Goal: Task Accomplishment & Management: Complete application form

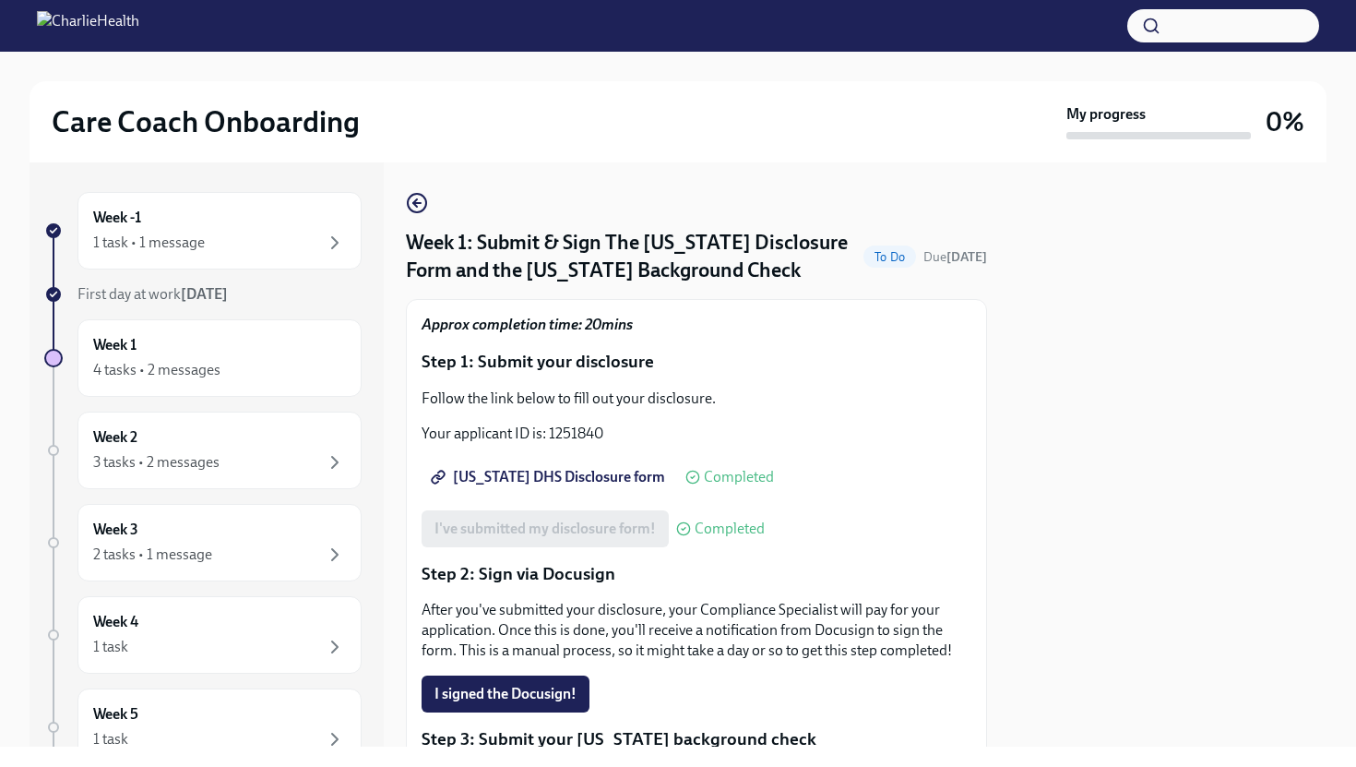
click at [1122, 319] on div at bounding box center [1167, 454] width 317 height 584
click at [1076, 328] on div at bounding box center [1167, 454] width 317 height 584
drag, startPoint x: 1062, startPoint y: 551, endPoint x: 1077, endPoint y: 523, distance: 31.4
click at [1076, 525] on div at bounding box center [1167, 454] width 317 height 584
drag, startPoint x: 1341, startPoint y: 419, endPoint x: 1350, endPoint y: 454, distance: 36.0
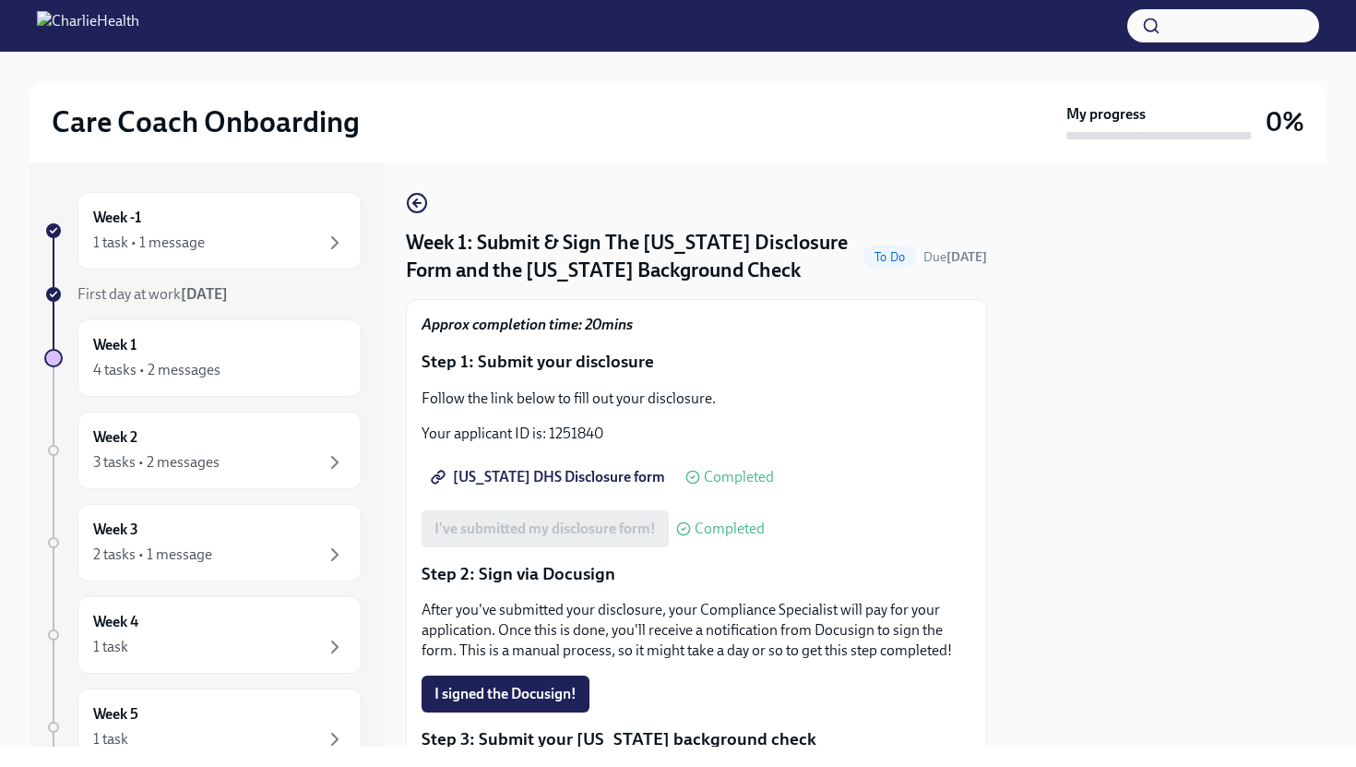
click at [1349, 456] on div "Care Coach Onboarding My progress 0% Week -1 1 task • 1 message First day at wo…" at bounding box center [678, 399] width 1356 height 695
click at [515, 685] on span "I signed the Docusign!" at bounding box center [506, 694] width 142 height 18
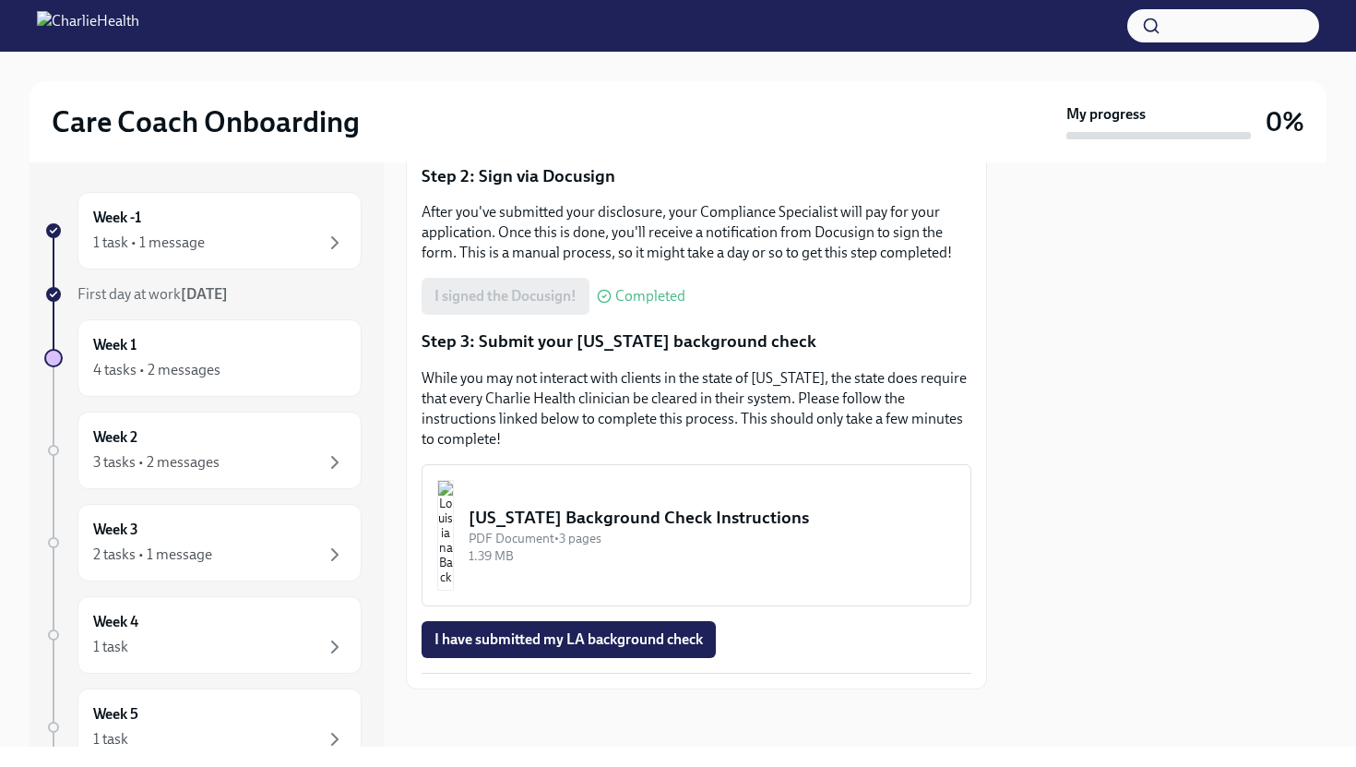
scroll to position [399, 0]
click at [577, 518] on div "[US_STATE] Background Check Instructions" at bounding box center [712, 516] width 487 height 24
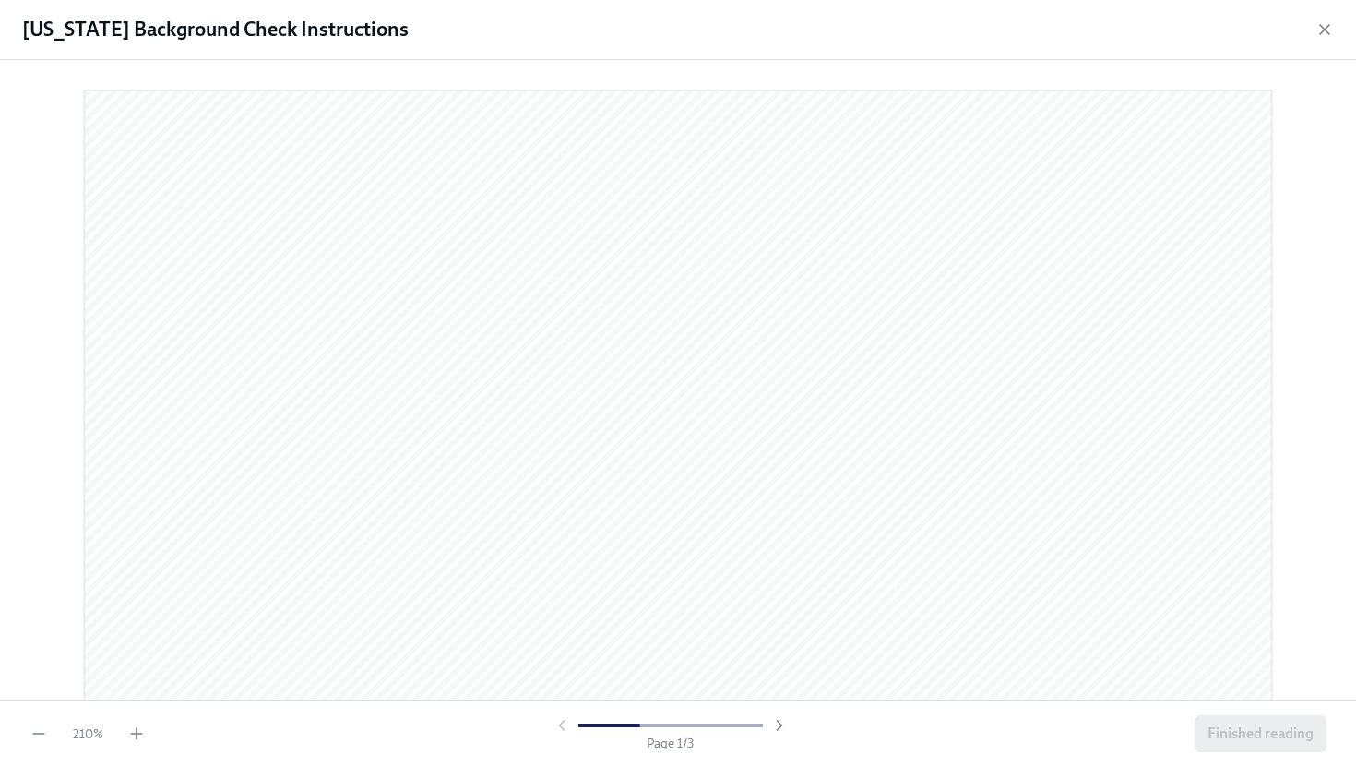
scroll to position [2, 0]
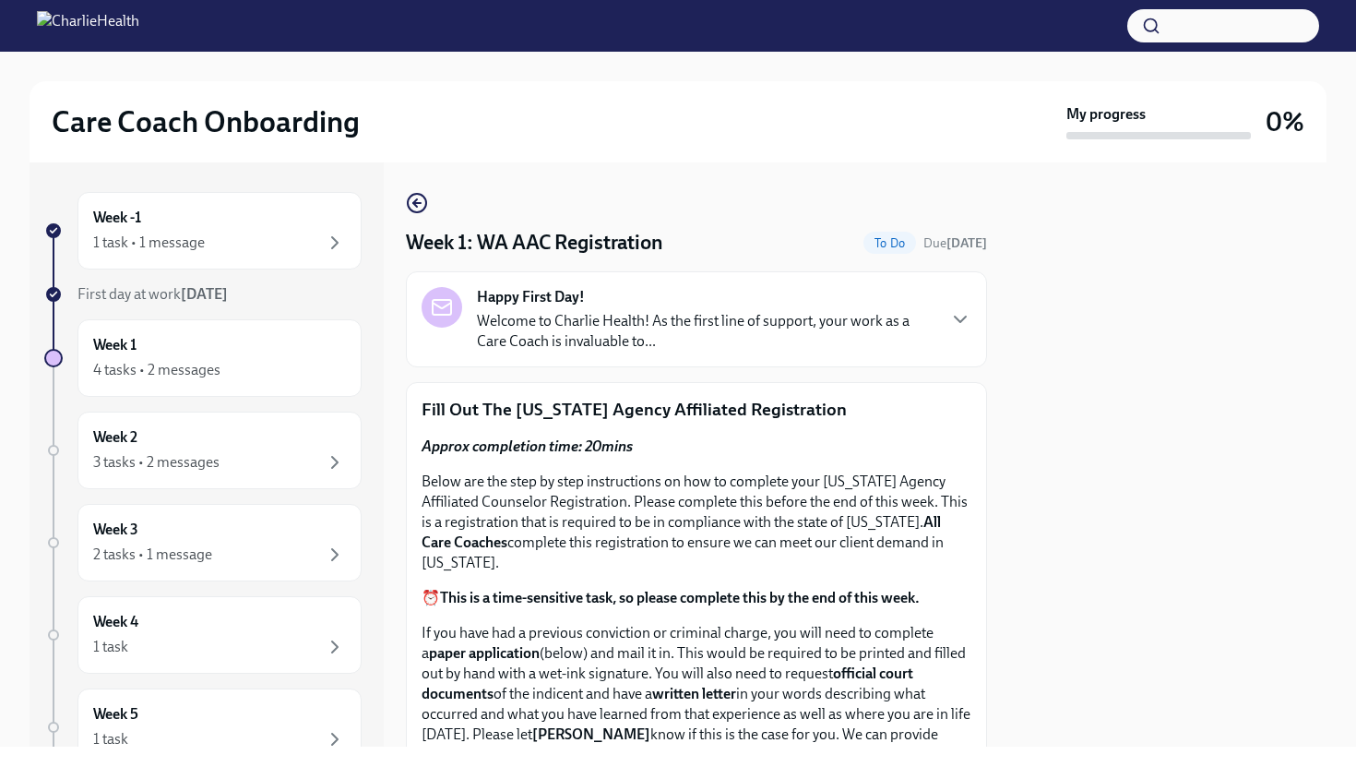
click at [1276, 247] on div at bounding box center [1167, 454] width 317 height 584
click at [1296, 310] on div at bounding box center [1167, 454] width 317 height 584
click at [1295, 314] on div at bounding box center [1167, 454] width 317 height 584
click at [1295, 309] on div at bounding box center [1167, 454] width 317 height 584
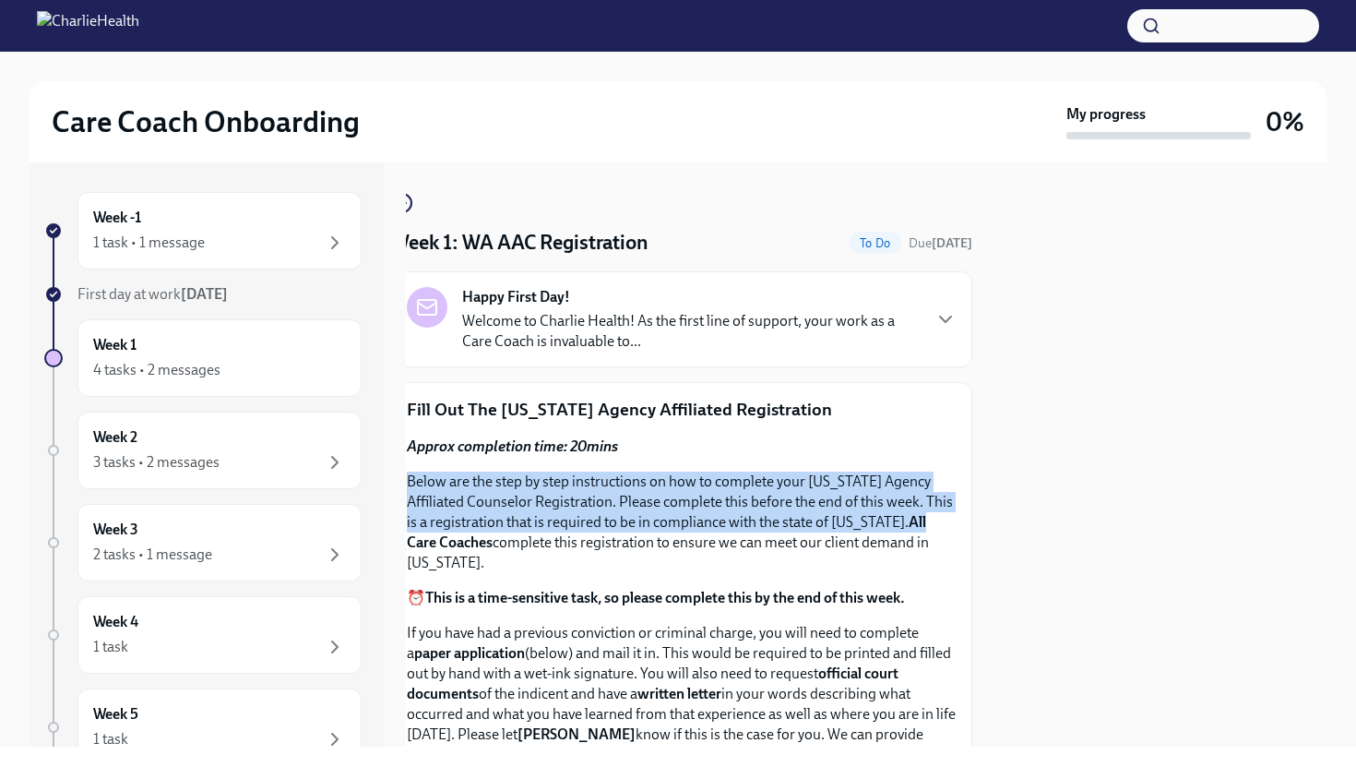
scroll to position [0, 56]
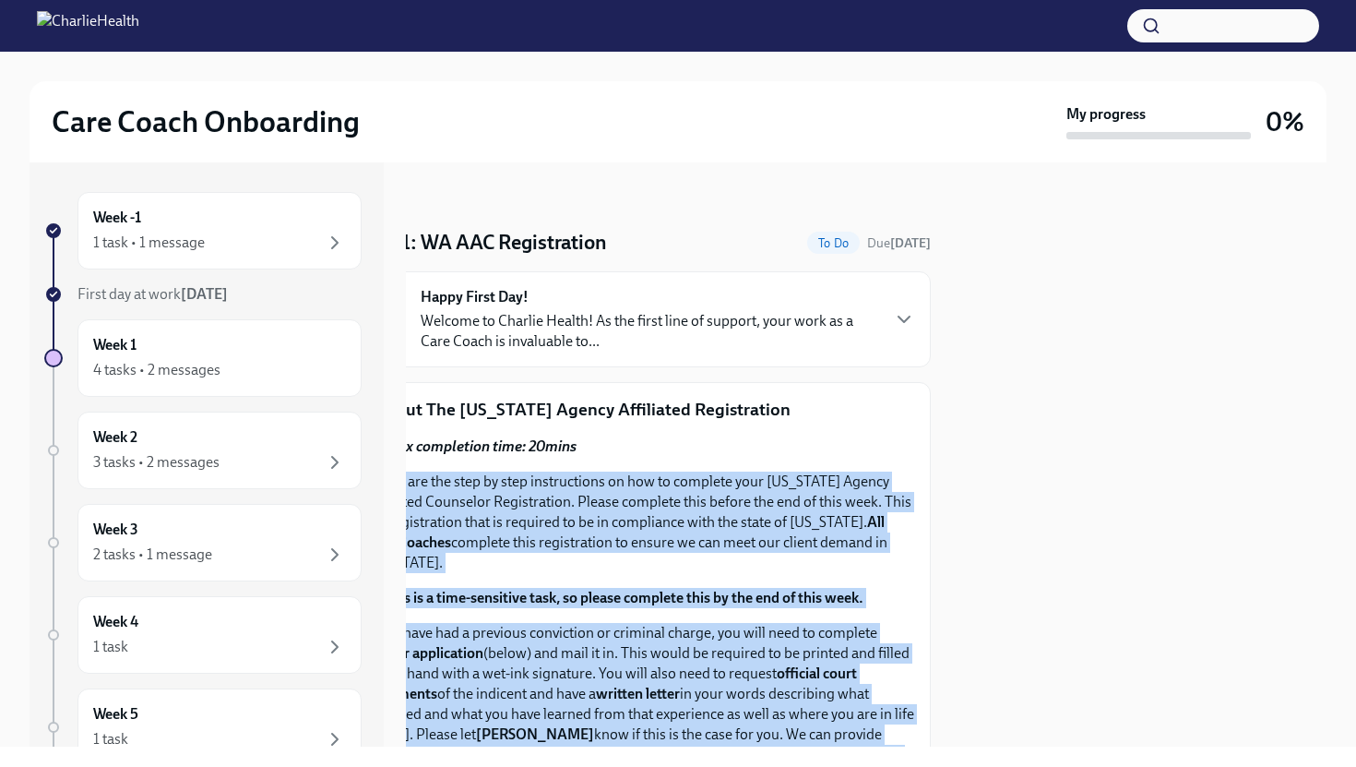
drag, startPoint x: 985, startPoint y: 463, endPoint x: 1124, endPoint y: 450, distance: 139.0
click at [1124, 450] on div "Week -1 1 task • 1 message First day at work Sep 22nd Week 1 4 tasks • 2 messag…" at bounding box center [678, 454] width 1297 height 584
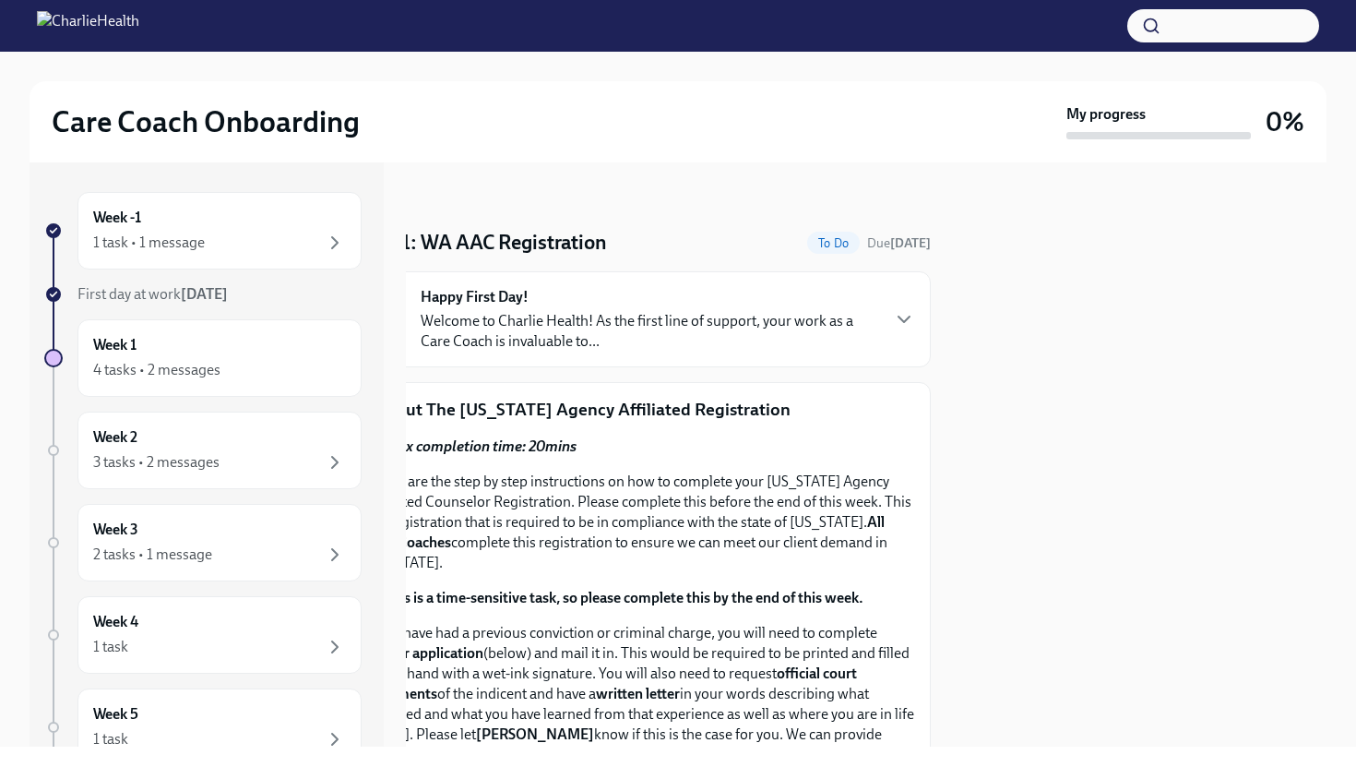
click at [1124, 450] on div at bounding box center [1167, 454] width 317 height 584
click at [514, 442] on strong "Approx completion time: 20mins" at bounding box center [470, 446] width 211 height 18
click at [514, 405] on p "Fill Out The Washington Agency Affiliated Registration" at bounding box center [640, 410] width 550 height 24
click at [900, 315] on icon "button" at bounding box center [904, 319] width 22 height 22
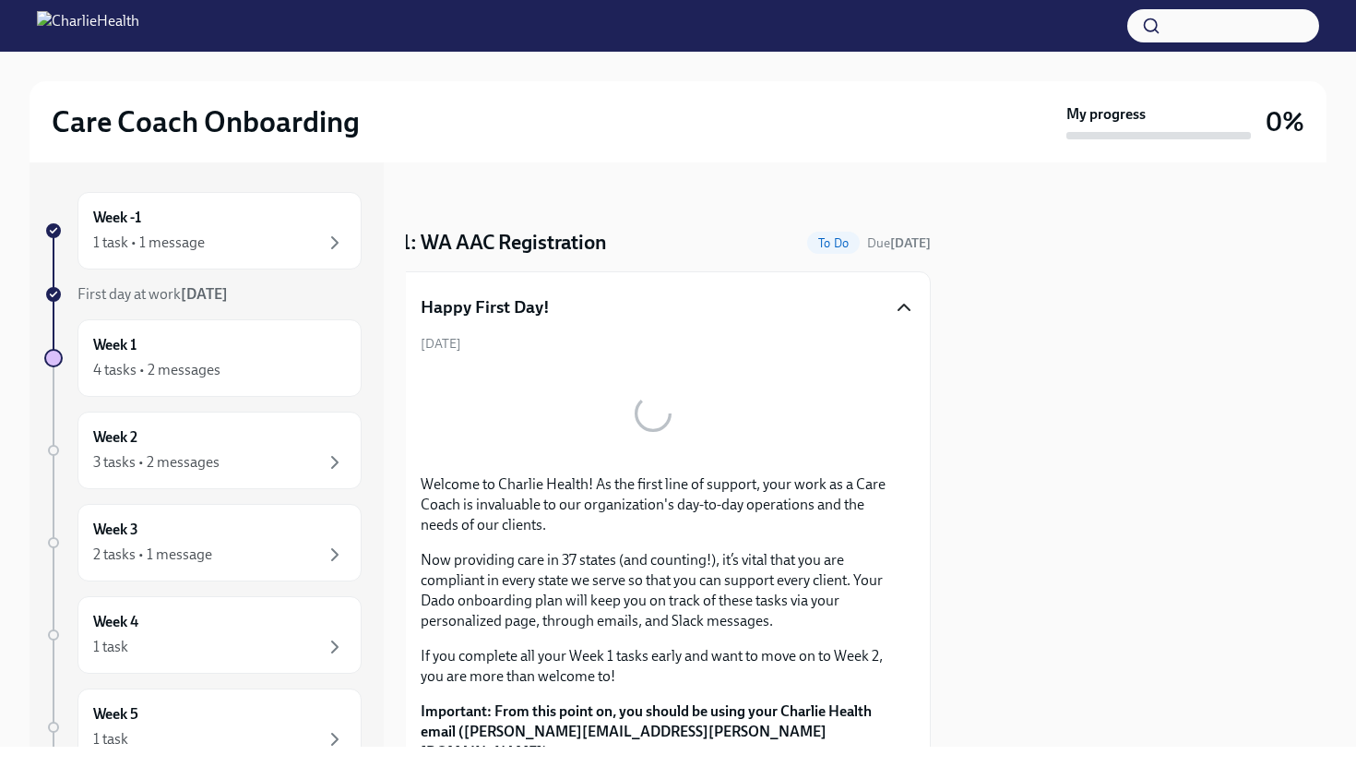
click at [900, 304] on icon "button" at bounding box center [904, 307] width 22 height 22
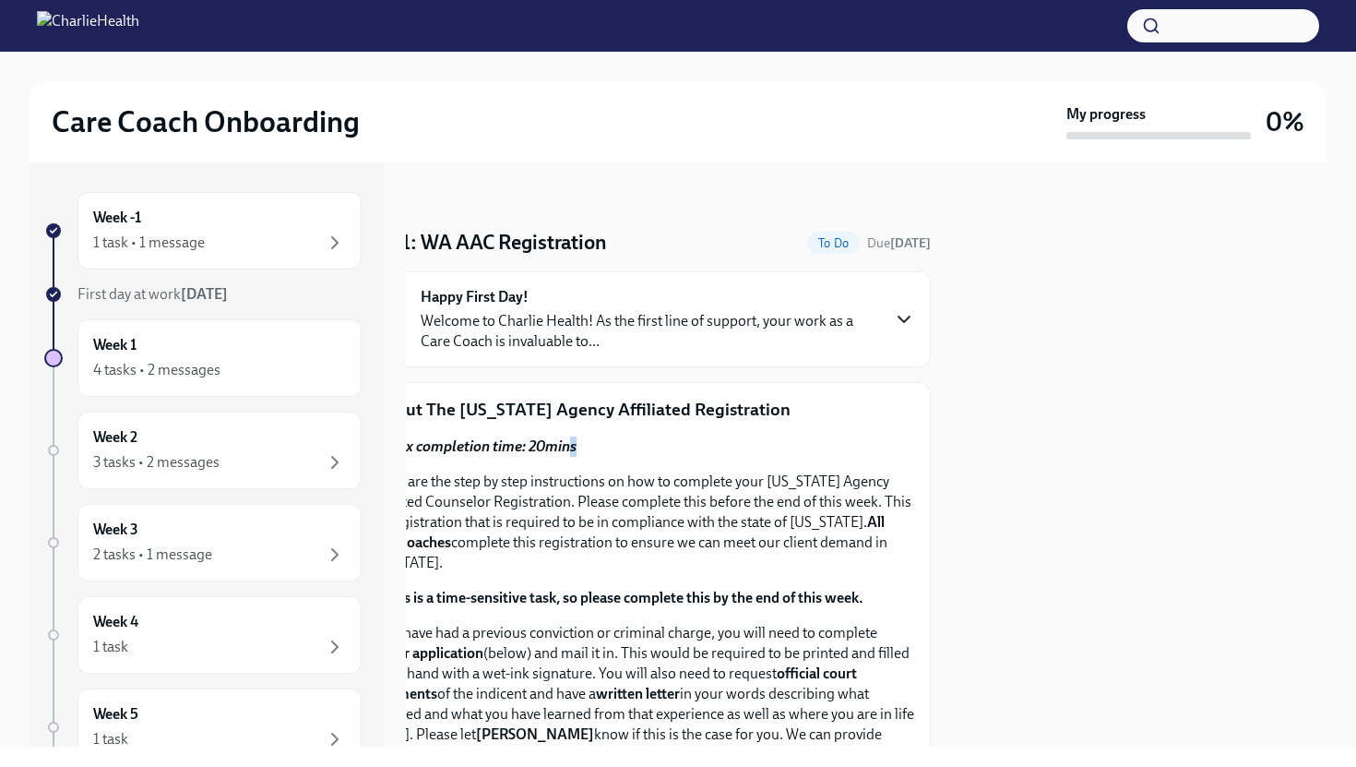
click at [569, 444] on p "Approx completion time: 20mins" at bounding box center [640, 446] width 550 height 20
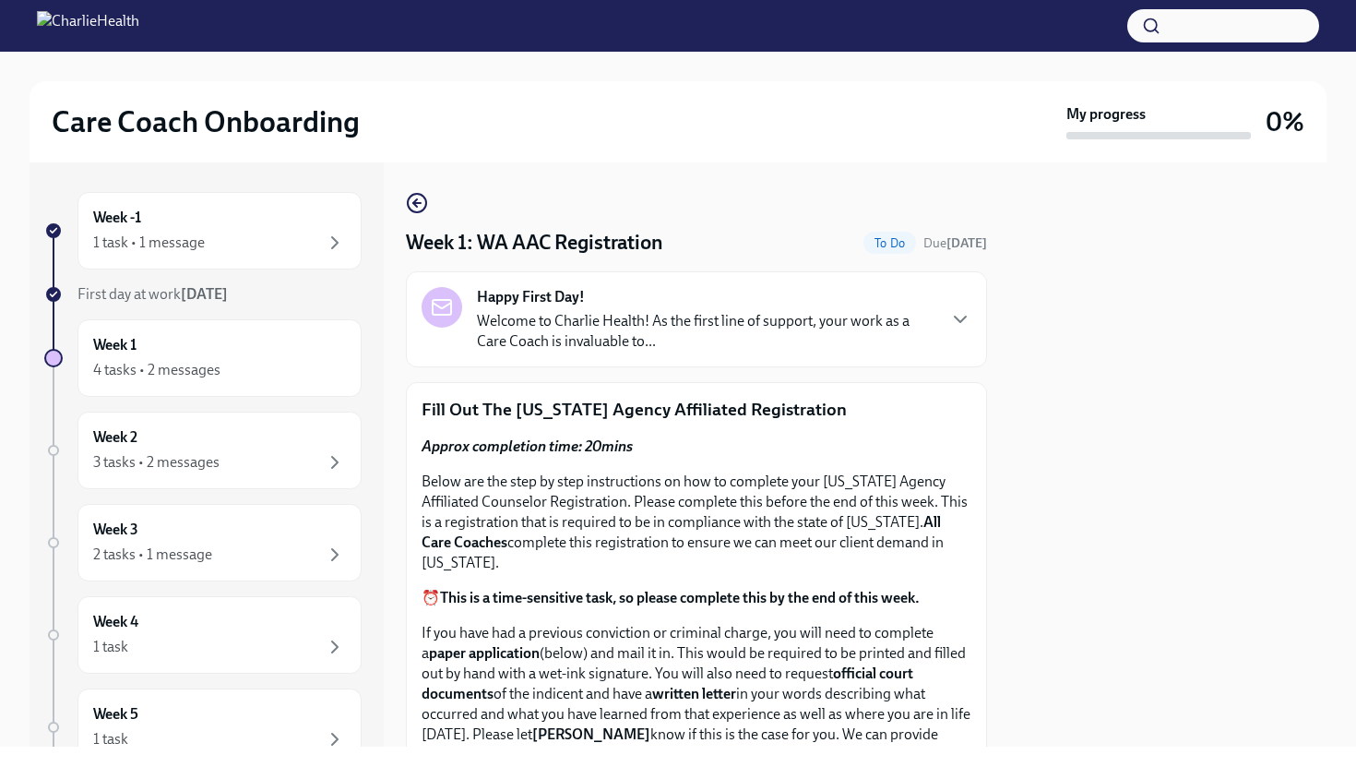
drag, startPoint x: 1300, startPoint y: 304, endPoint x: 1304, endPoint y: 408, distance: 104.3
click at [1304, 408] on div at bounding box center [1167, 454] width 317 height 584
click at [1297, 398] on div at bounding box center [1167, 454] width 317 height 584
drag, startPoint x: 1328, startPoint y: 380, endPoint x: 1331, endPoint y: 414, distance: 34.3
click at [1329, 412] on div "Care Coach Onboarding My progress 0% Week -1 1 task • 1 message First day at wo…" at bounding box center [678, 399] width 1356 height 695
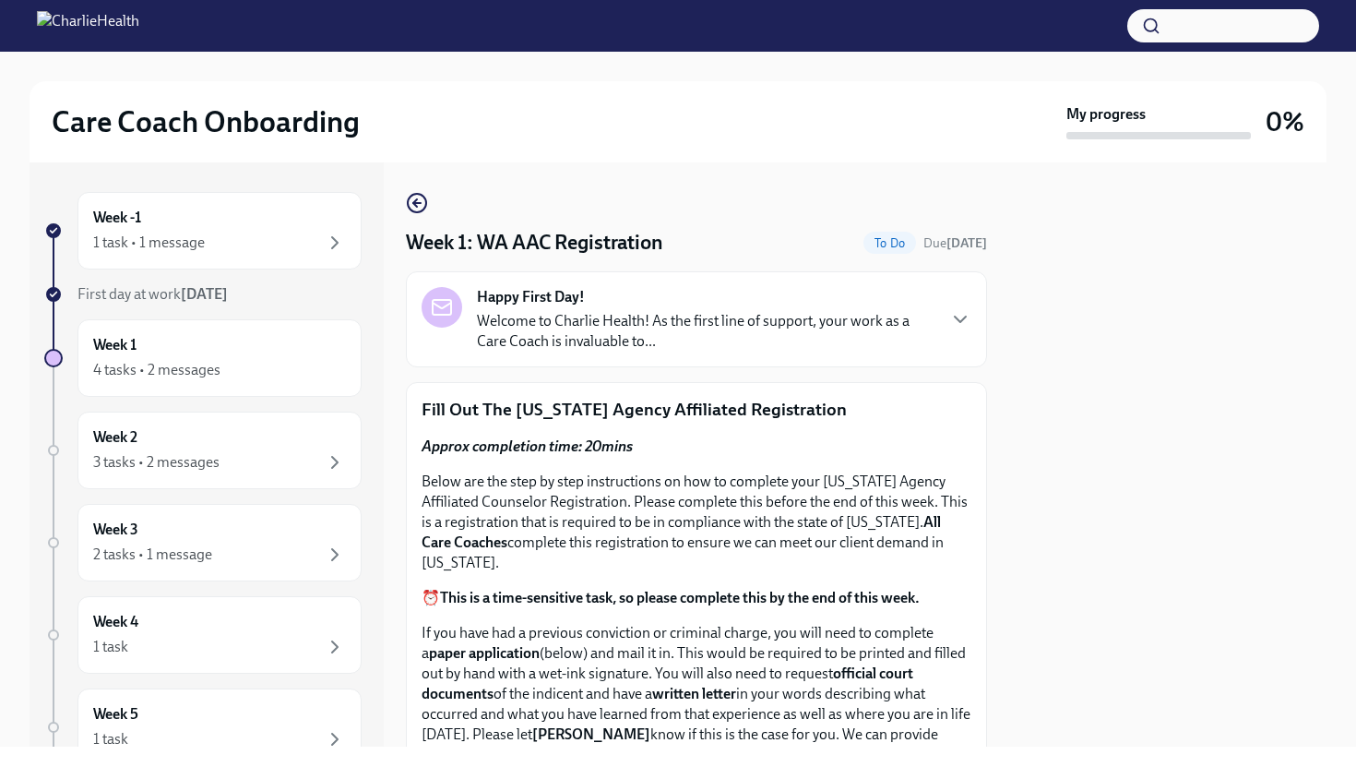
drag, startPoint x: 1331, startPoint y: 414, endPoint x: 1043, endPoint y: 525, distance: 309.3
click at [1043, 525] on div "Care Coach Onboarding My progress 0% Week -1 1 task • 1 message First day at wo…" at bounding box center [678, 399] width 1356 height 695
click at [1015, 532] on div at bounding box center [1167, 454] width 317 height 584
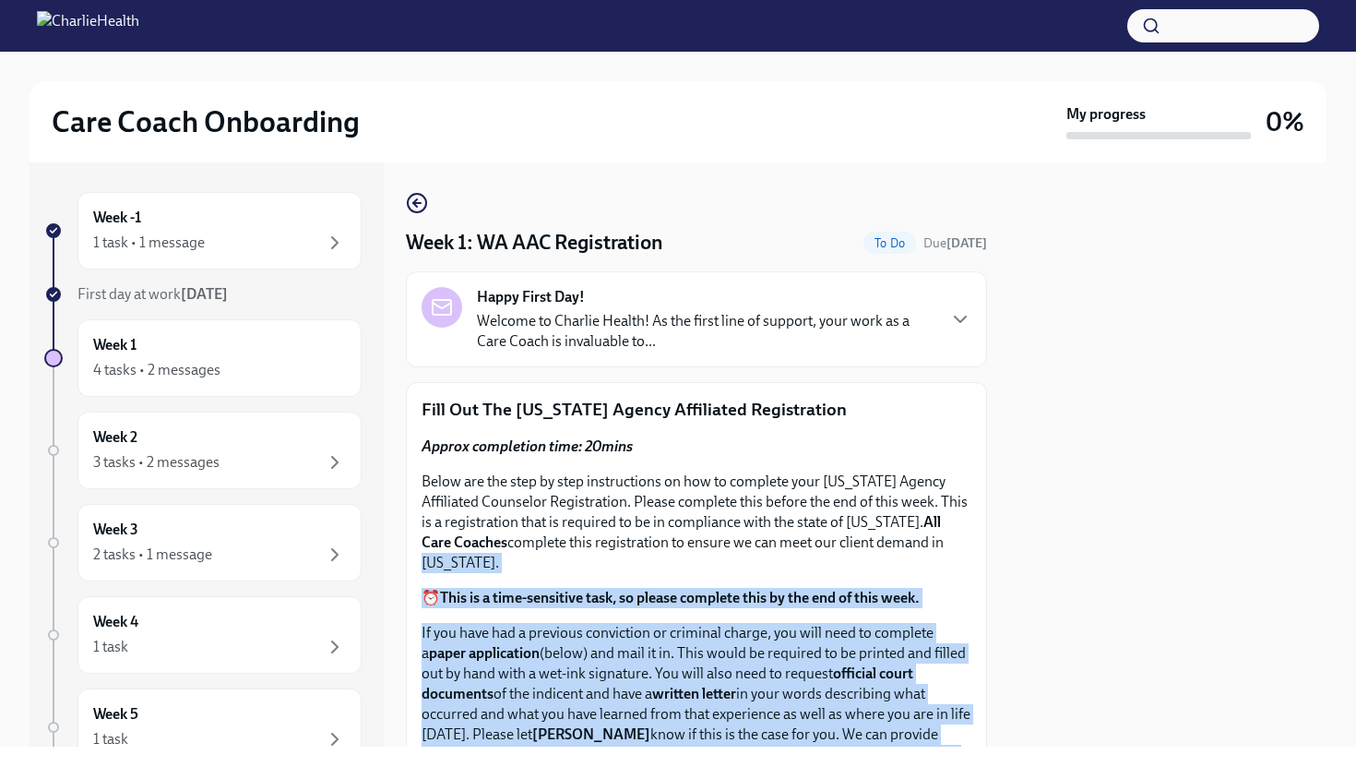
drag, startPoint x: 1016, startPoint y: 531, endPoint x: 974, endPoint y: 536, distance: 41.8
click at [974, 537] on div "Week -1 1 task • 1 message First day at work Sep 22nd Week 1 4 tasks • 2 messag…" at bounding box center [678, 454] width 1297 height 584
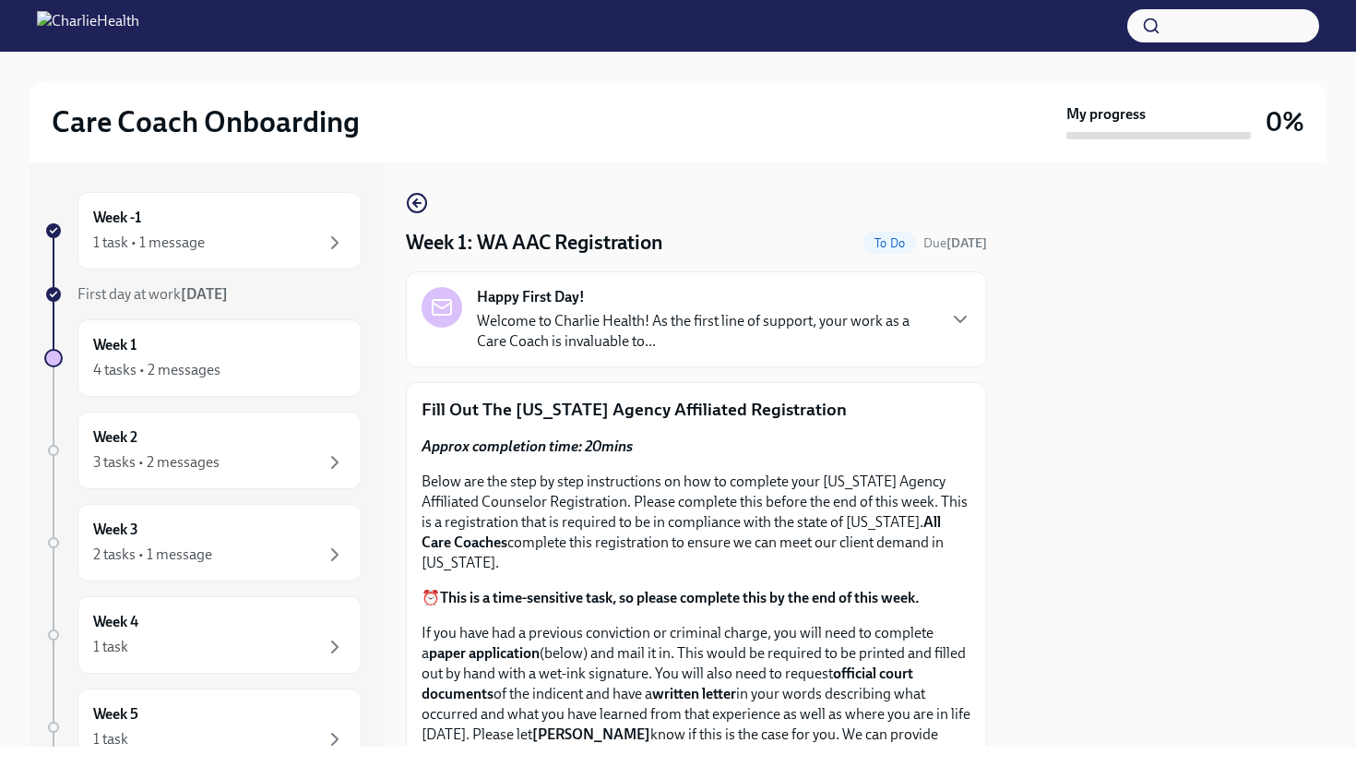
click at [1126, 365] on div at bounding box center [1167, 454] width 317 height 584
click at [816, 606] on strong "This is a time-sensitive task, so please complete this by the end of this week." at bounding box center [680, 598] width 480 height 18
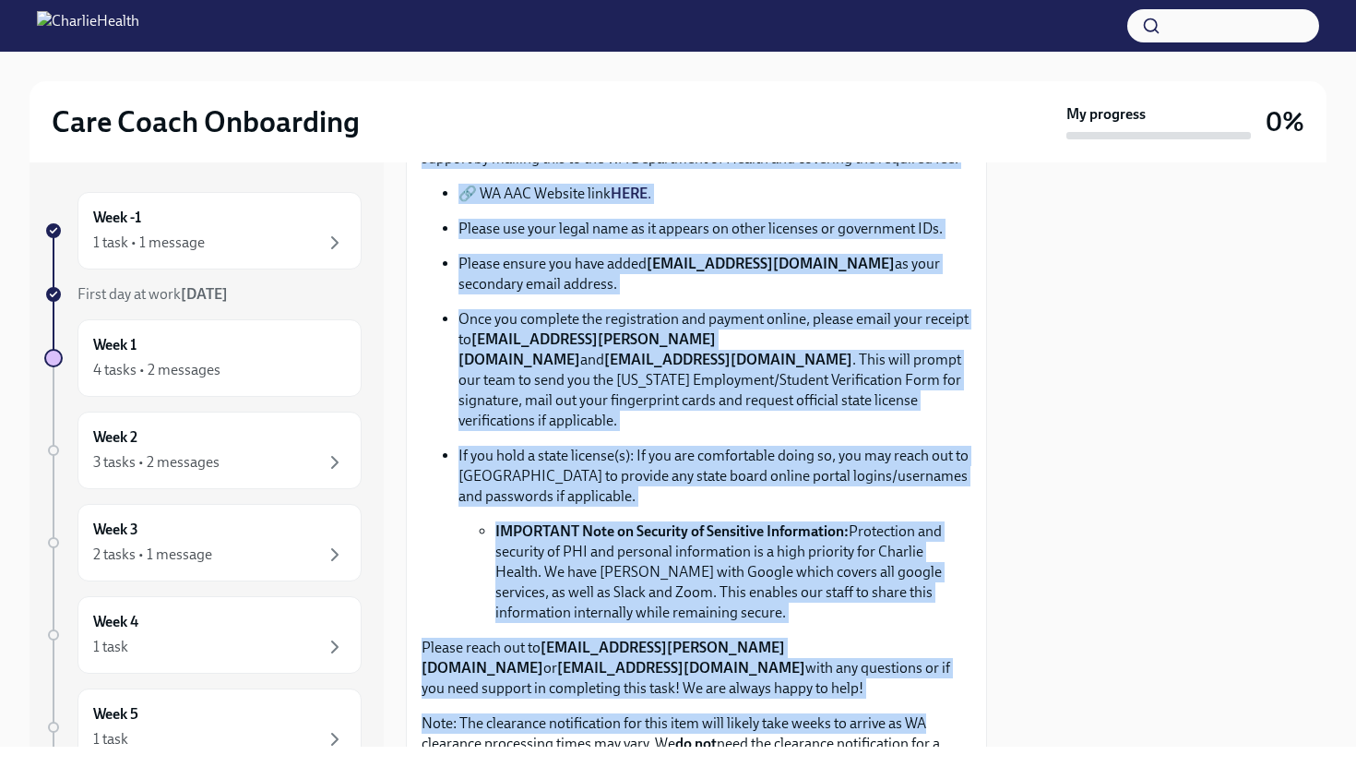
scroll to position [596, 56]
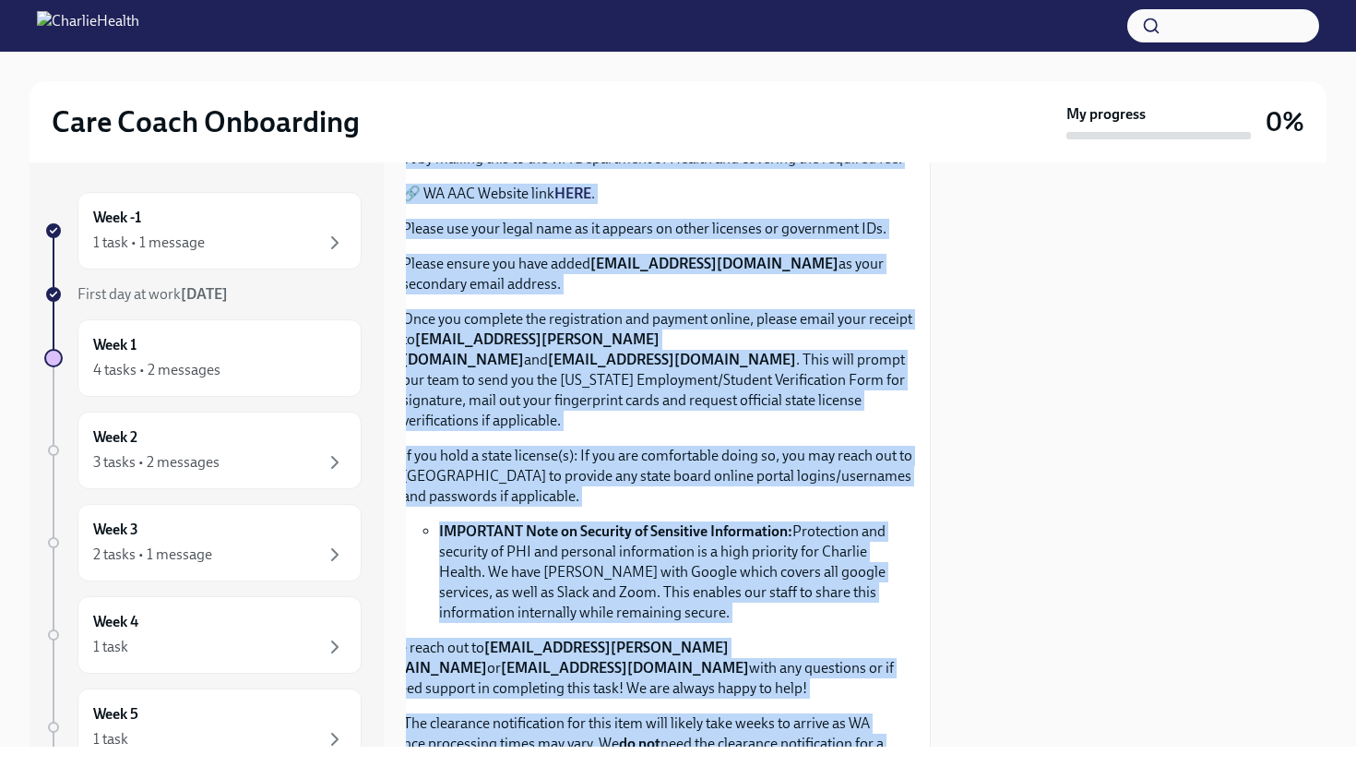
drag, startPoint x: 816, startPoint y: 606, endPoint x: 1007, endPoint y: 713, distance: 218.9
click at [1007, 713] on div "Week -1 1 task • 1 message First day at work Sep 22nd Week 1 4 tasks • 2 messag…" at bounding box center [678, 454] width 1297 height 584
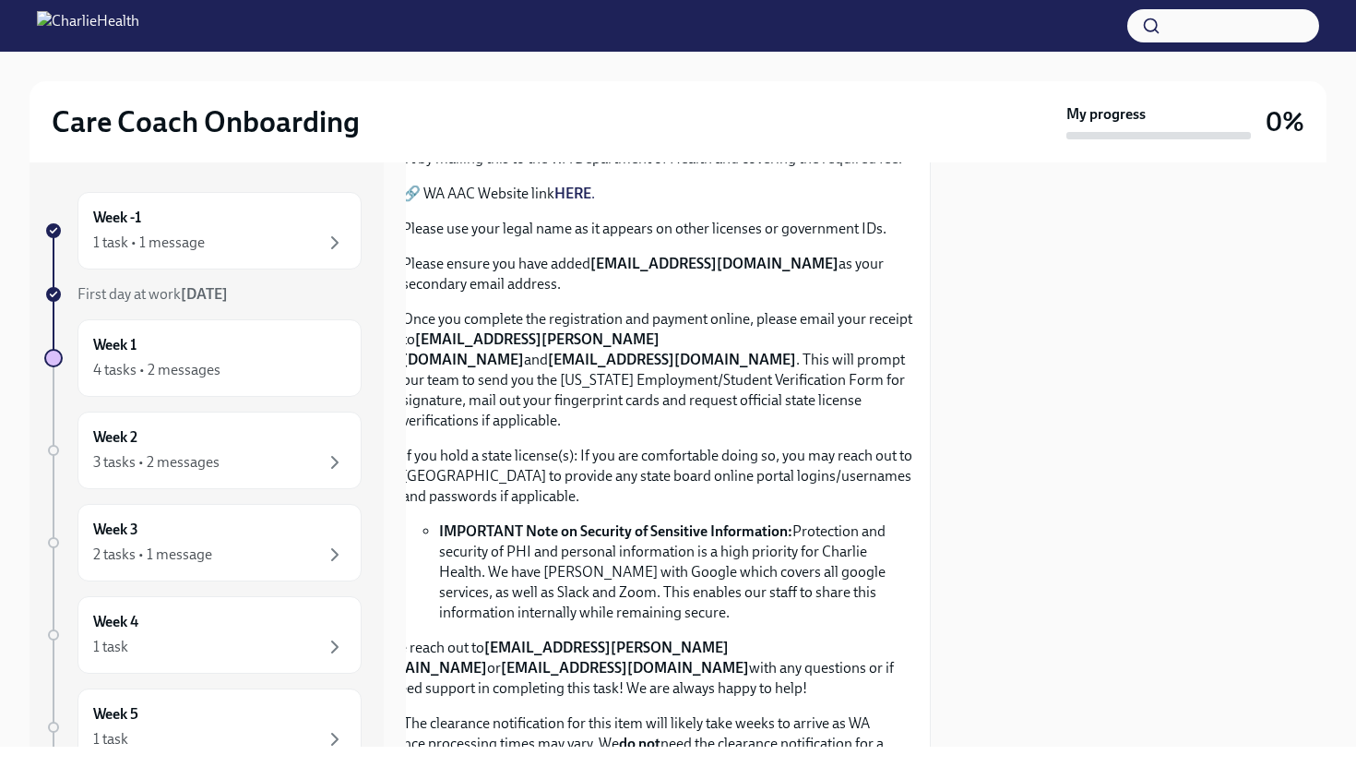
click at [1093, 566] on div at bounding box center [1167, 454] width 317 height 584
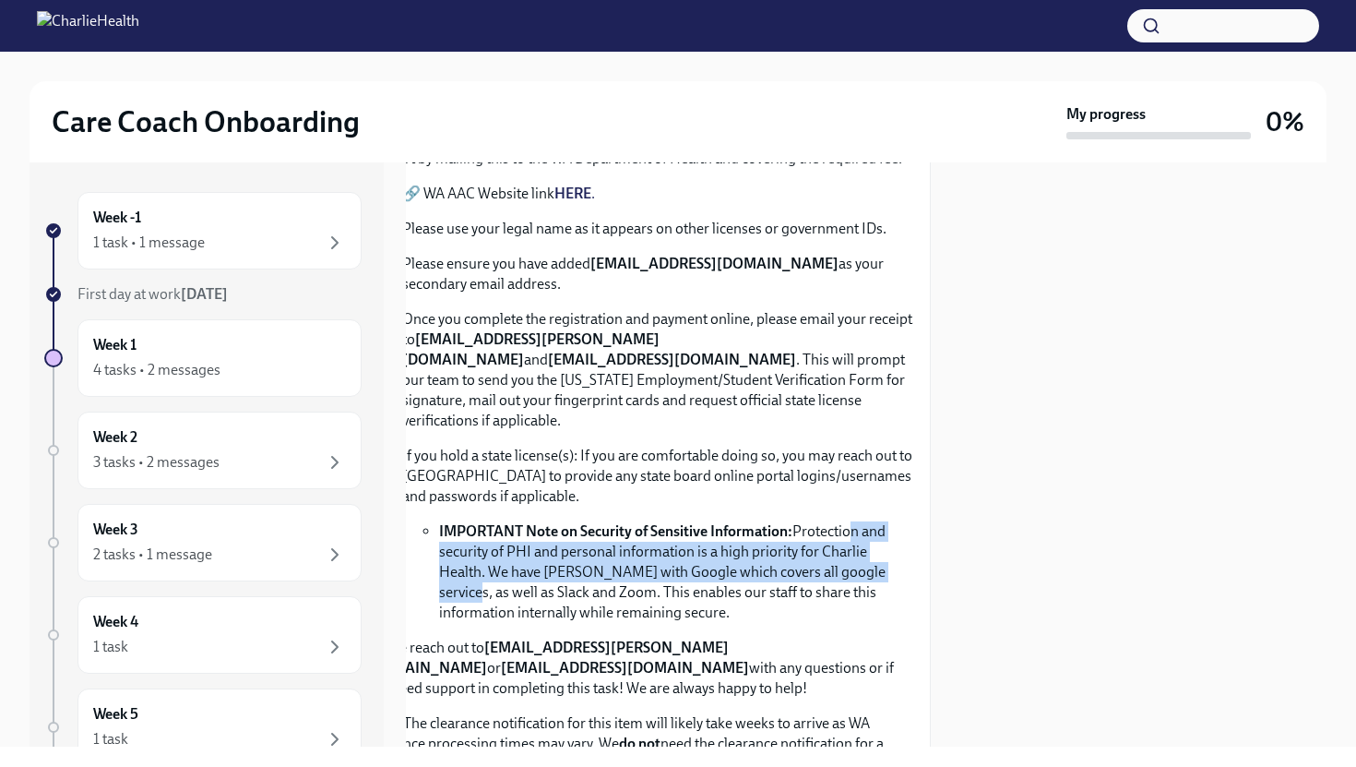
drag, startPoint x: 847, startPoint y: 516, endPoint x: 849, endPoint y: 547, distance: 31.4
click at [848, 546] on li "IMPORTANT Note on Security of Sensitive Information: Protection and security of…" at bounding box center [677, 571] width 476 height 101
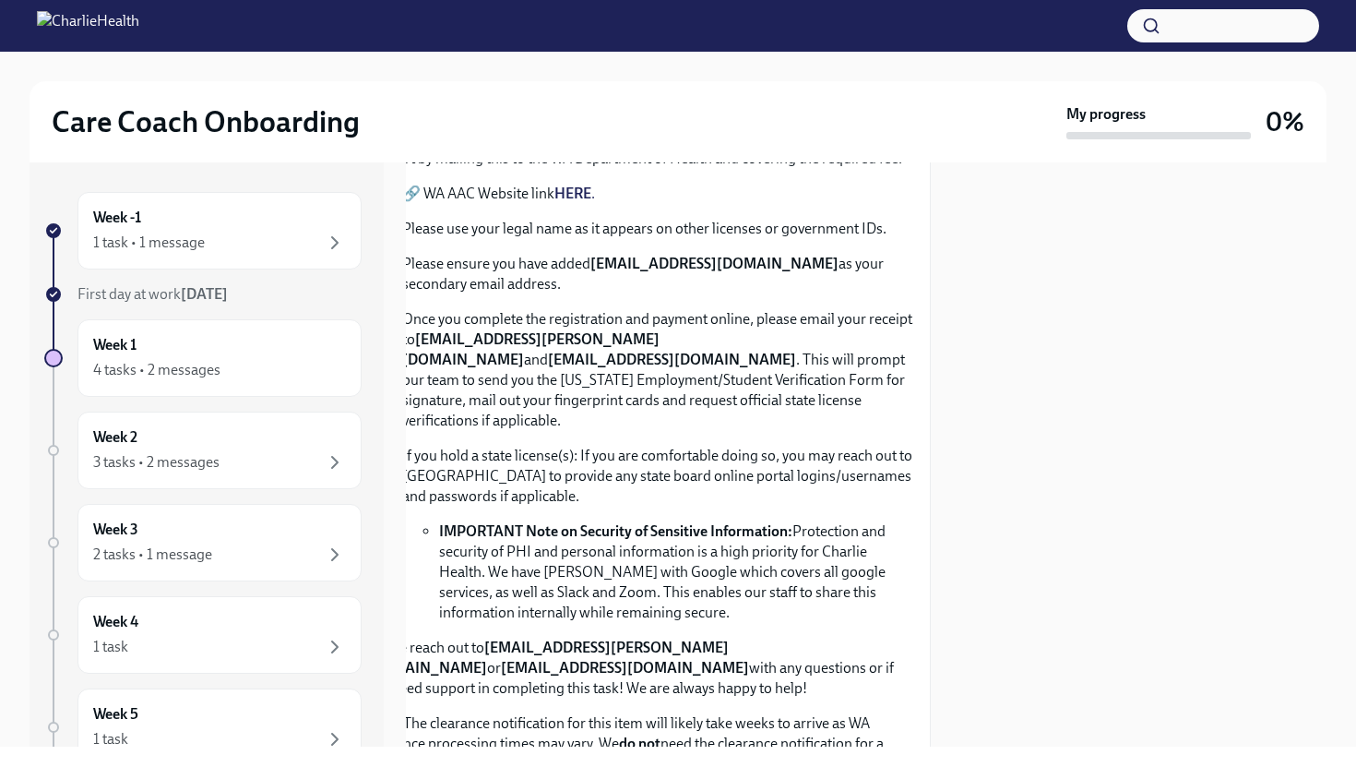
click at [1012, 470] on div at bounding box center [1167, 454] width 317 height 584
drag, startPoint x: 1010, startPoint y: 182, endPoint x: 973, endPoint y: 273, distance: 98.5
click at [973, 273] on div "Week -1 1 task • 1 message First day at work Sep 22nd Week 1 4 tasks • 2 messag…" at bounding box center [678, 454] width 1297 height 584
drag, startPoint x: 973, startPoint y: 273, endPoint x: 972, endPoint y: 264, distance: 9.3
click at [972, 268] on div "Week 1: WA AAC Registration To Do Due in 3 days Happy First Day! Welcome to Cha…" at bounding box center [696, 454] width 581 height 584
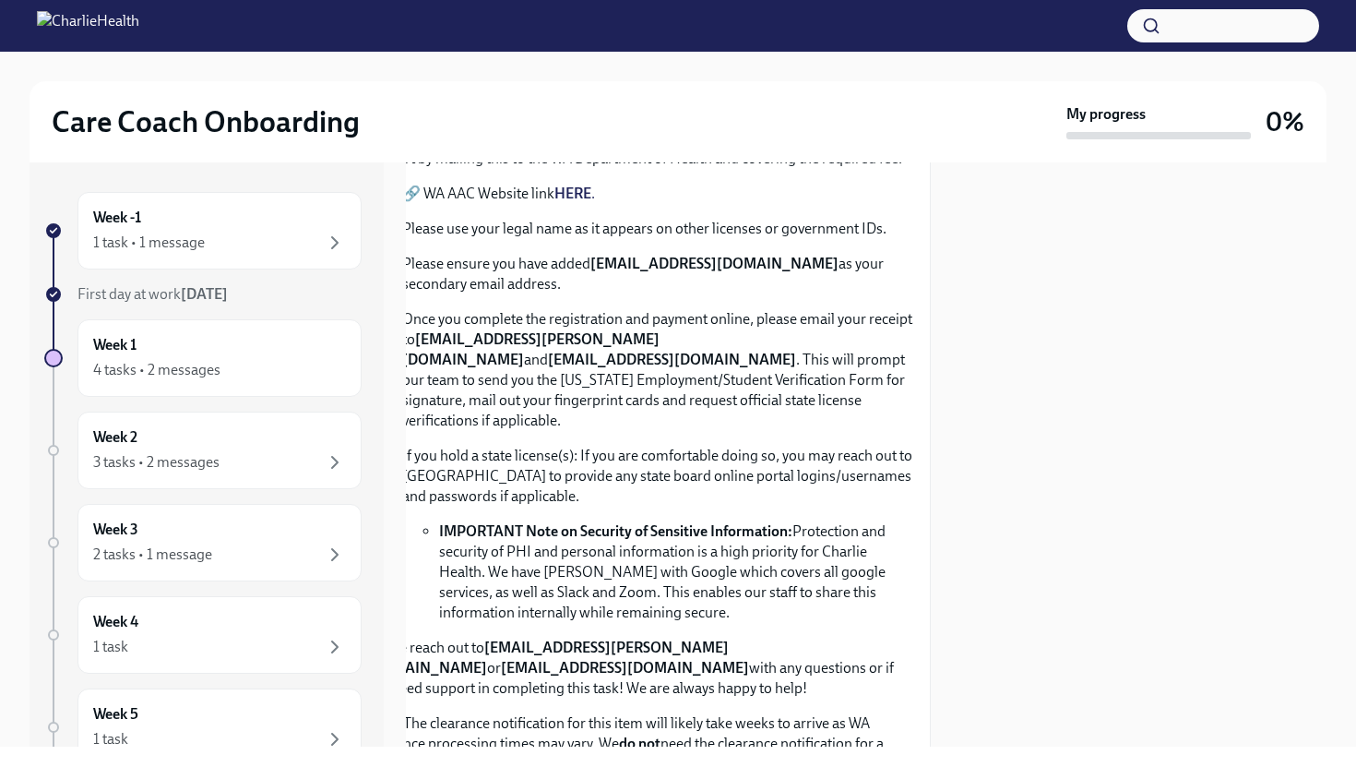
click at [945, 260] on div "Week 1: WA AAC Registration To Do Due in 3 days Happy First Day! Welcome to Cha…" at bounding box center [696, 454] width 581 height 584
drag, startPoint x: 935, startPoint y: 258, endPoint x: 951, endPoint y: 274, distance: 22.2
click at [951, 274] on div "Week 1: WA AAC Registration To Do Due in 3 days Happy First Day! Welcome to Cha…" at bounding box center [696, 454] width 581 height 584
click at [1023, 478] on div at bounding box center [1167, 454] width 317 height 584
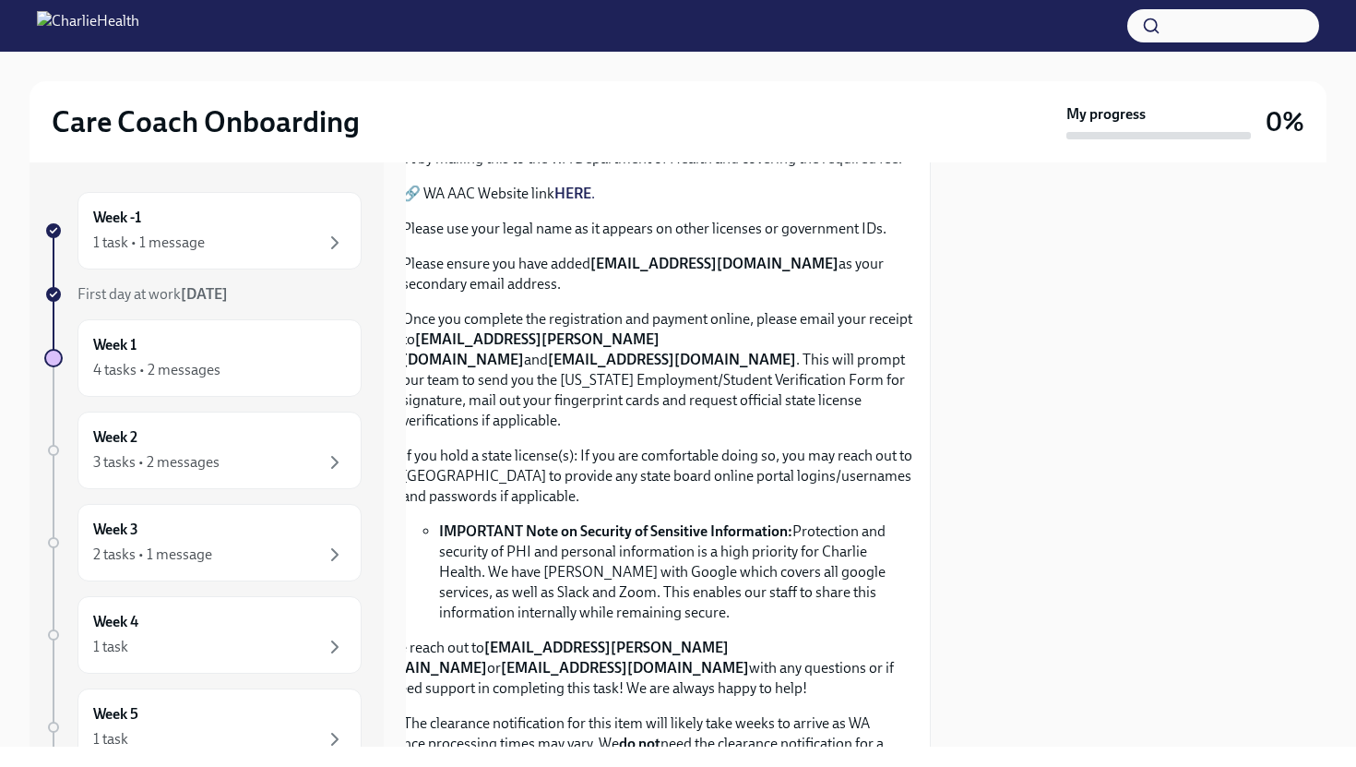
click at [956, 461] on div "Week 1: WA AAC Registration To Do Due in 3 days Happy First Day! Welcome to Cha…" at bounding box center [696, 454] width 581 height 584
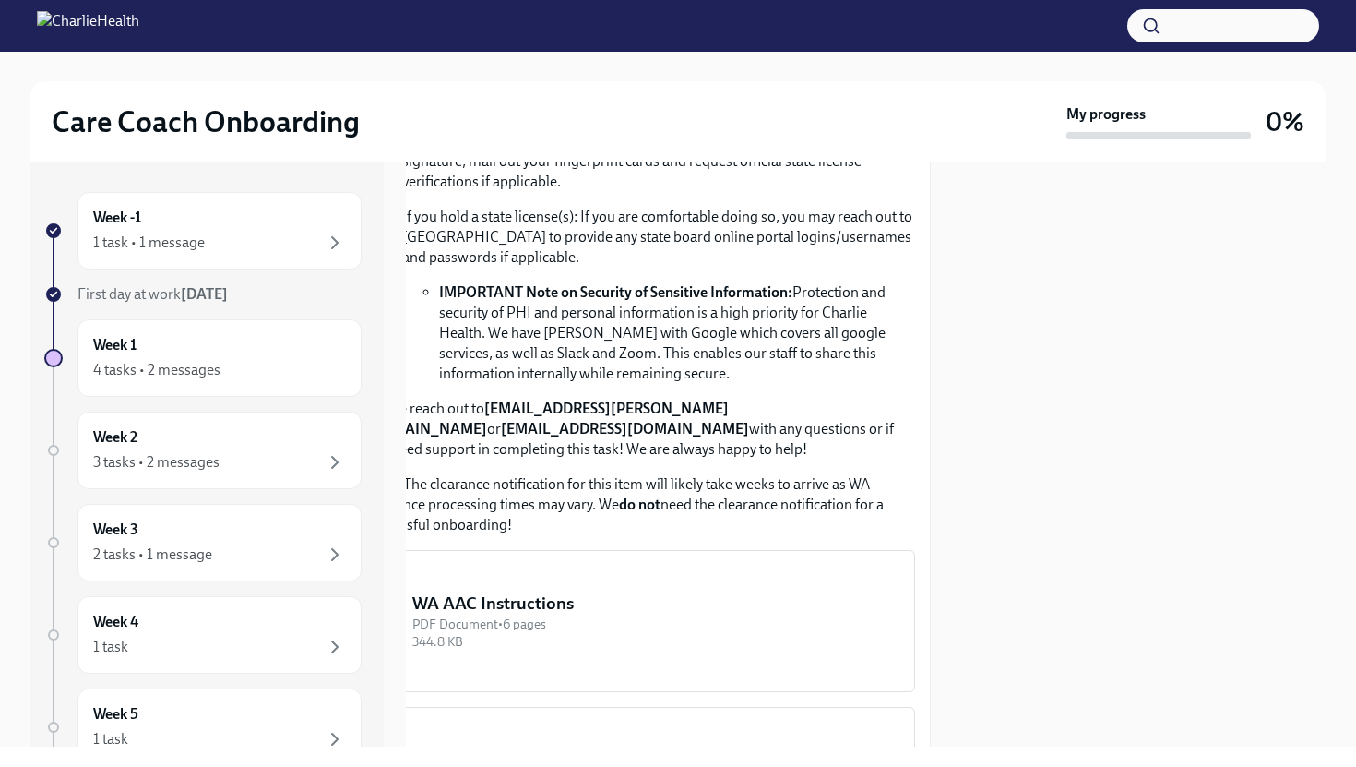
scroll to position [854, 56]
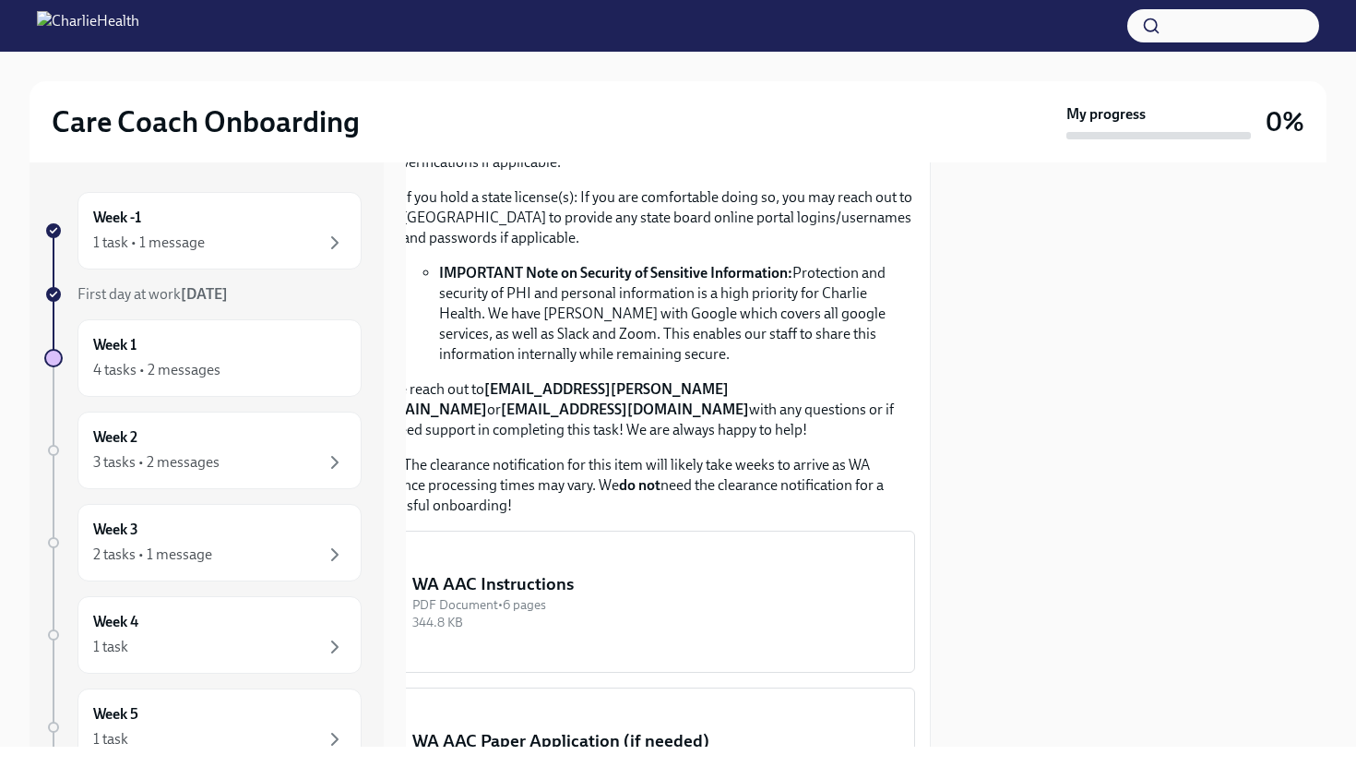
click at [398, 549] on img "button" at bounding box center [389, 601] width 17 height 111
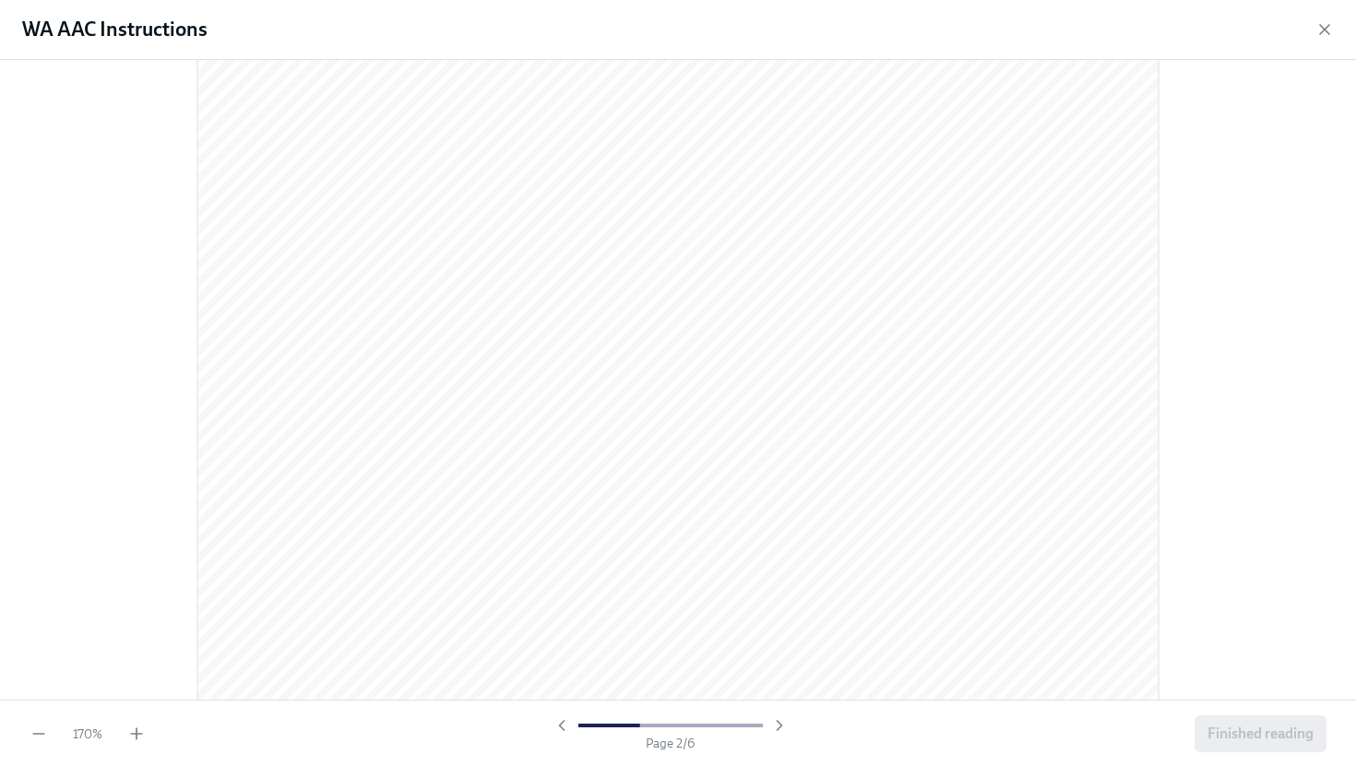
scroll to position [1550, 0]
